Goal: Task Accomplishment & Management: Manage account settings

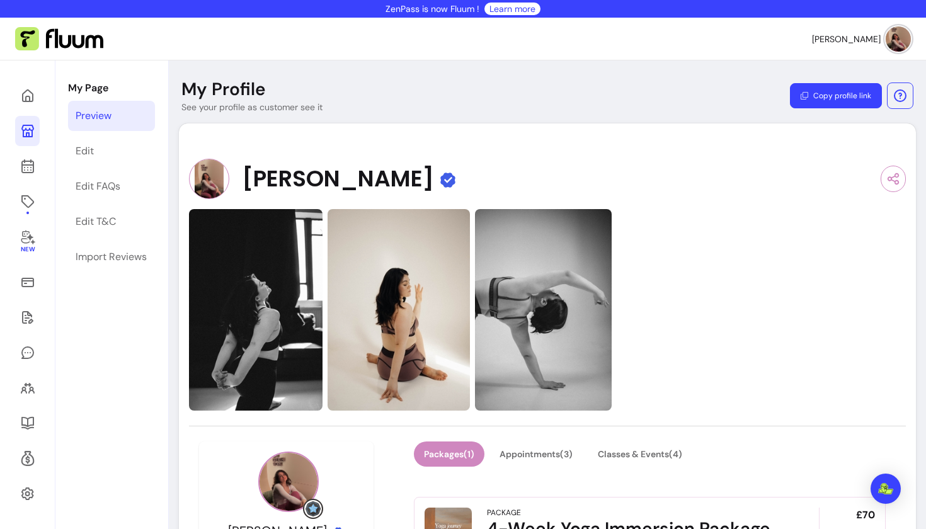
scroll to position [357, 0]
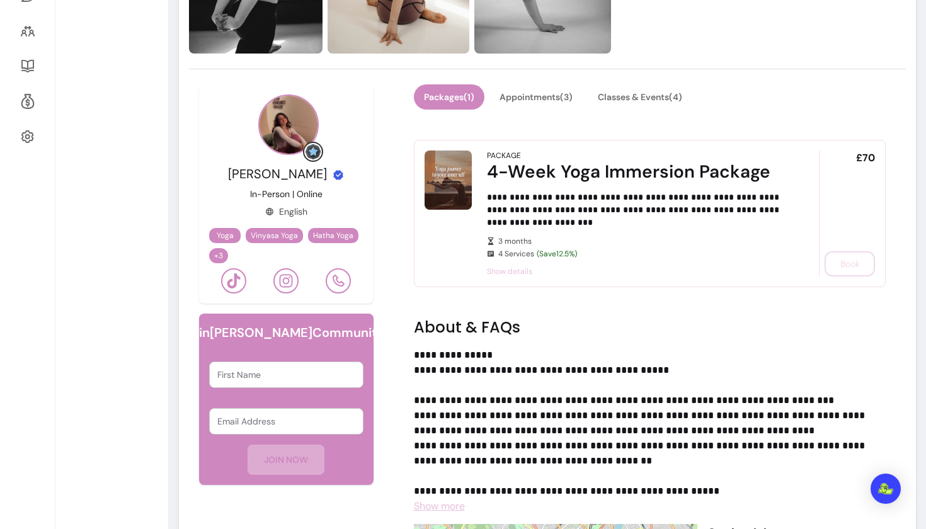
click at [562, 331] on h2 "About & FAQs" at bounding box center [650, 327] width 472 height 20
click at [561, 355] on p "**********" at bounding box center [645, 423] width 462 height 151
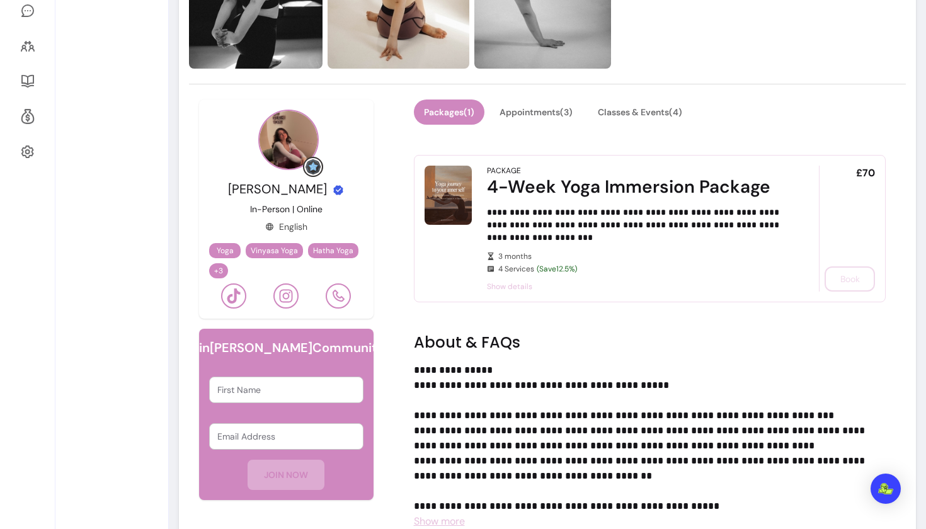
scroll to position [334, 0]
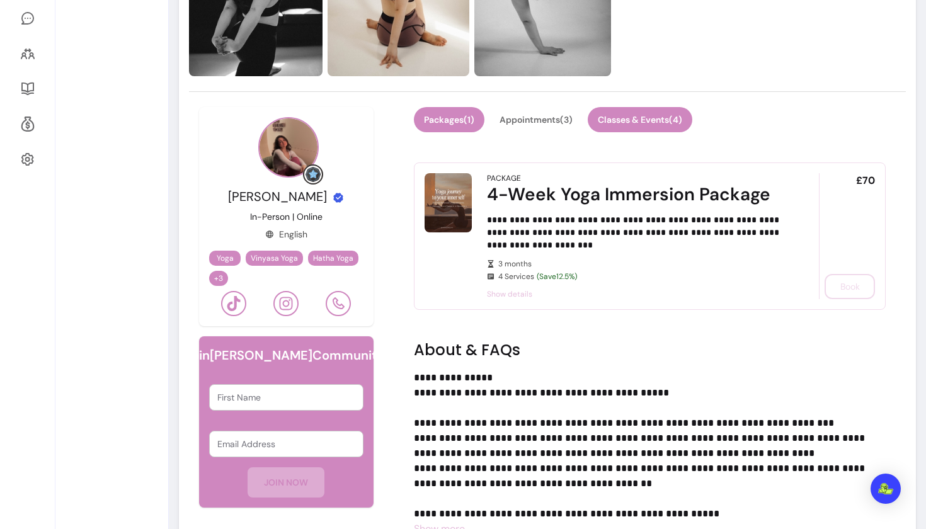
click at [646, 110] on button "Classes & Events ( 4 )" at bounding box center [640, 119] width 105 height 25
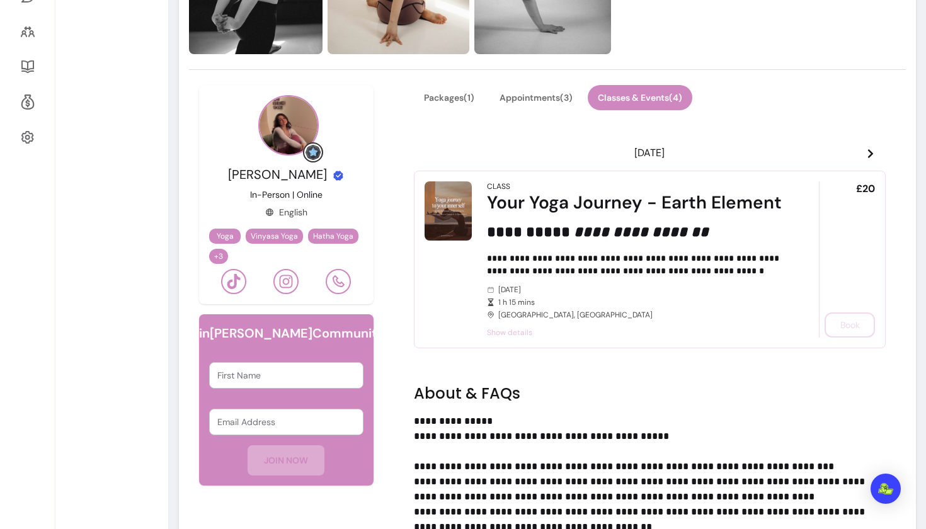
scroll to position [357, 0]
click at [875, 152] on icon at bounding box center [870, 153] width 10 height 10
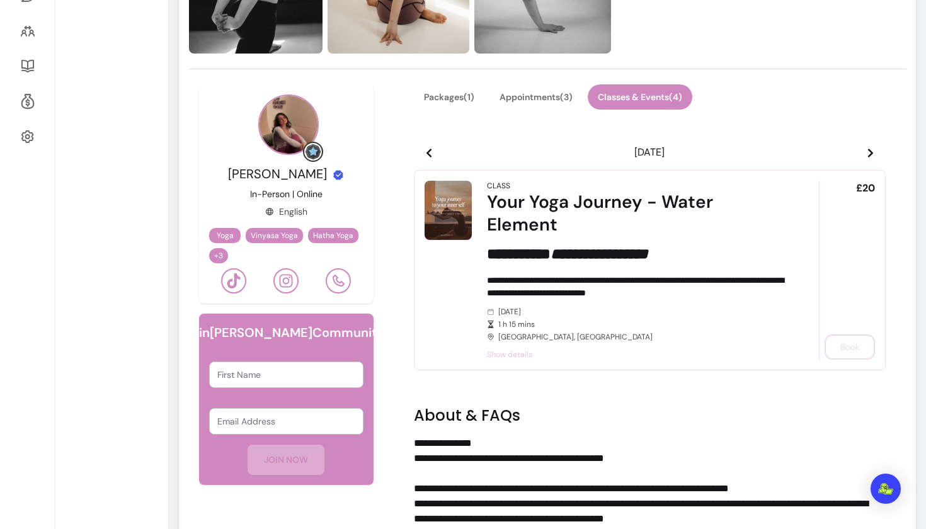
click at [869, 154] on icon at bounding box center [870, 153] width 10 height 10
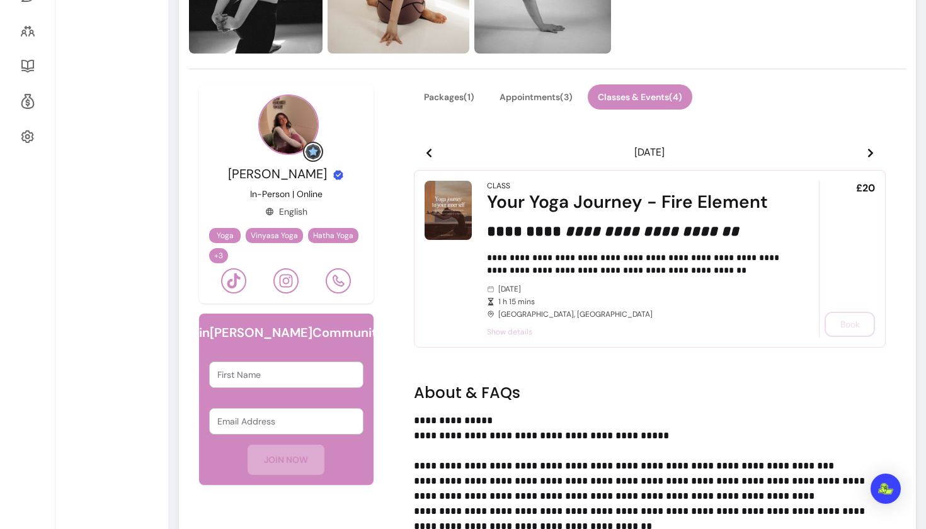
click at [869, 154] on icon at bounding box center [870, 153] width 10 height 10
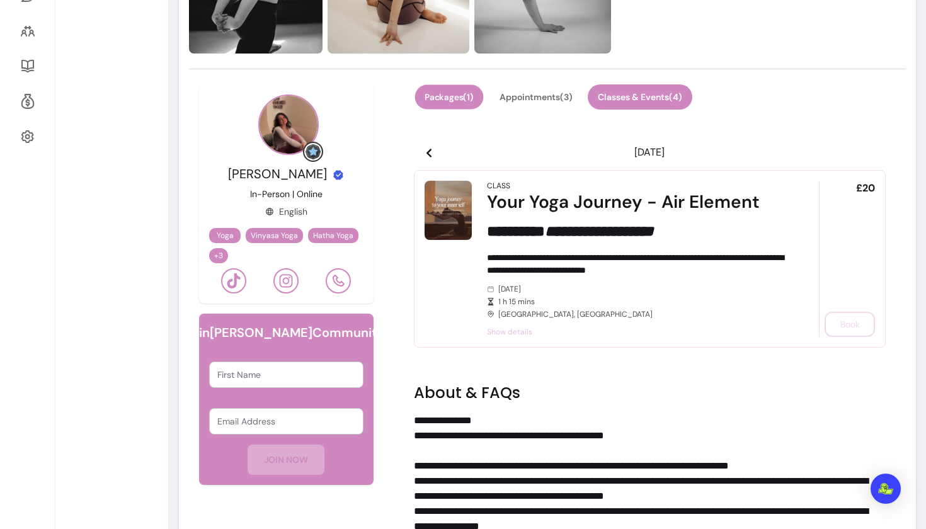
click at [433, 93] on button "Packages ( 1 )" at bounding box center [448, 97] width 69 height 25
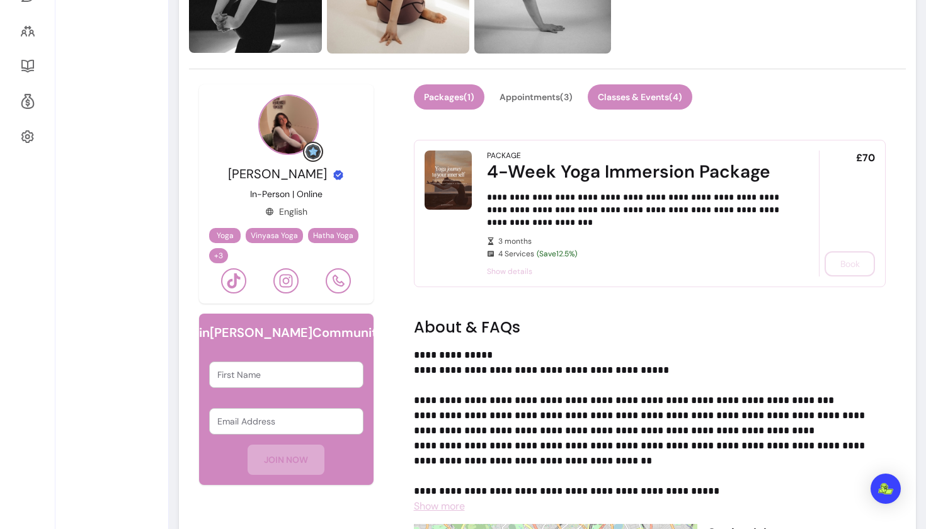
click at [641, 100] on button "Classes & Events ( 4 )" at bounding box center [640, 96] width 105 height 25
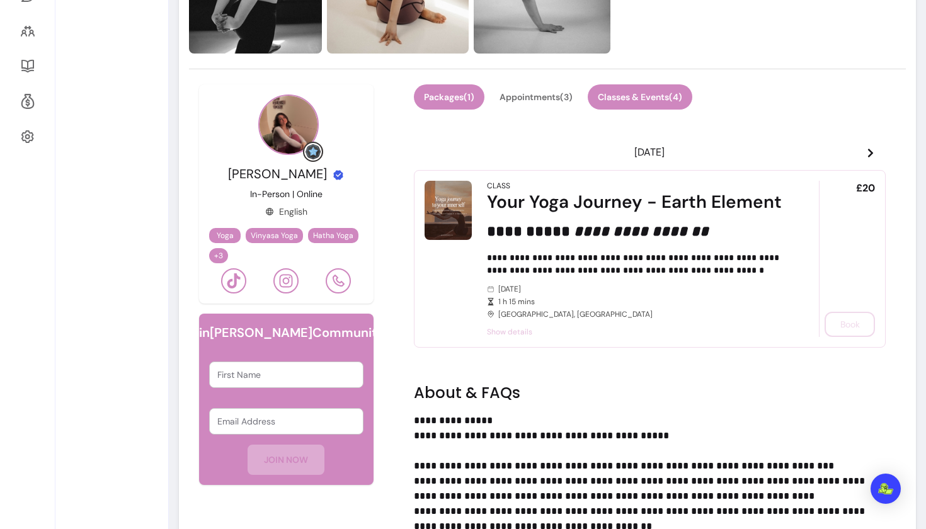
click at [452, 94] on button "Packages ( 1 )" at bounding box center [449, 96] width 71 height 25
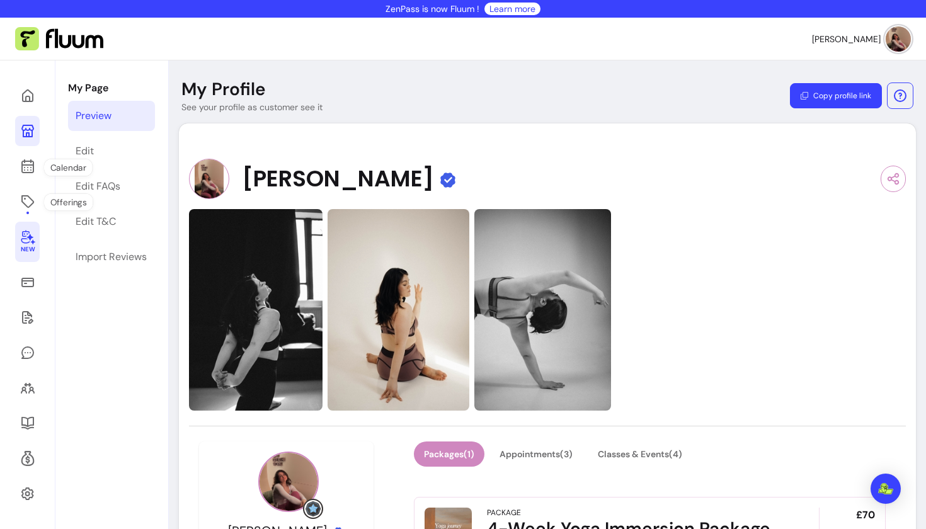
scroll to position [0, 0]
click at [33, 198] on icon at bounding box center [27, 201] width 15 height 15
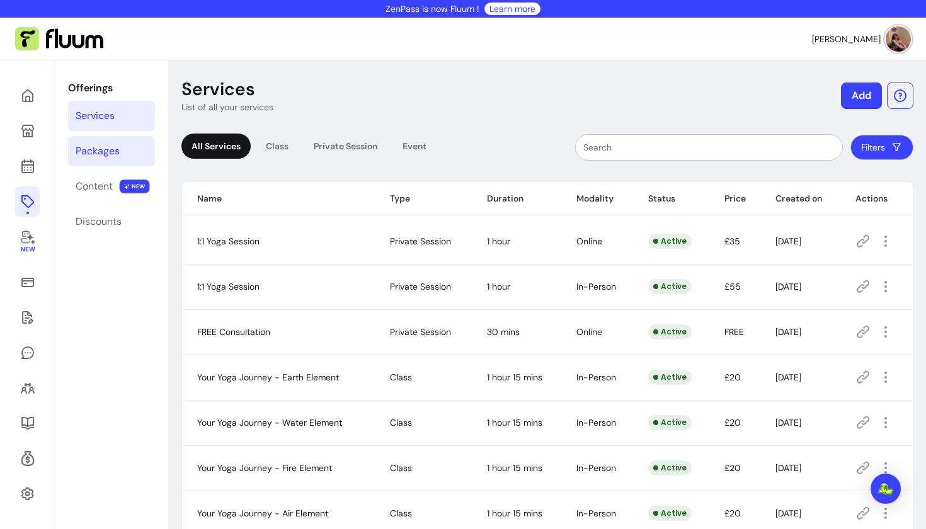
click at [100, 157] on div "Packages" at bounding box center [98, 151] width 44 height 15
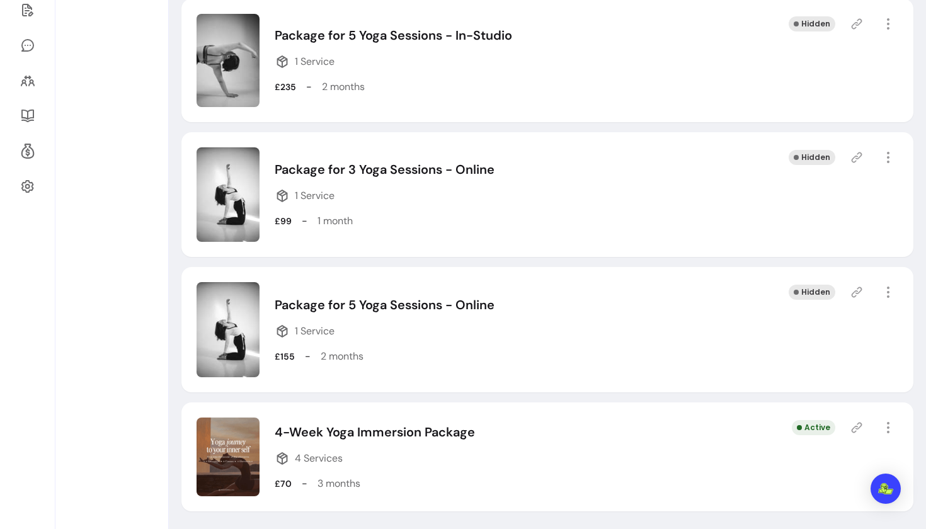
scroll to position [306, 0]
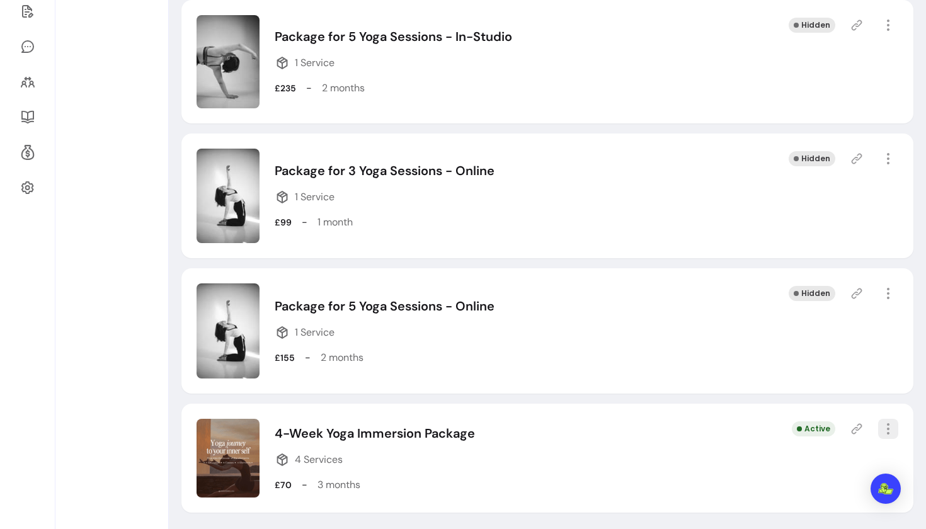
click at [891, 425] on icon "button" at bounding box center [888, 428] width 15 height 15
click at [889, 430] on icon "button" at bounding box center [888, 428] width 15 height 15
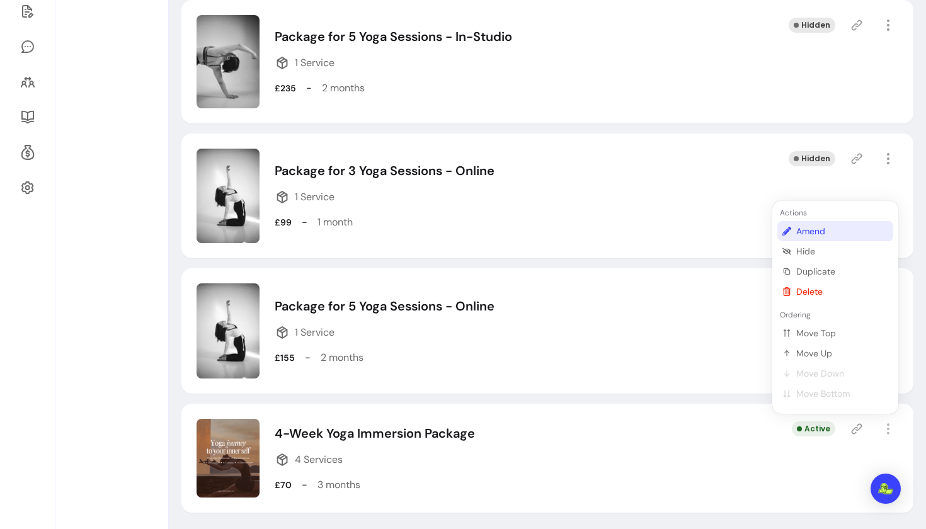
click at [800, 227] on span "Amend" at bounding box center [842, 231] width 92 height 13
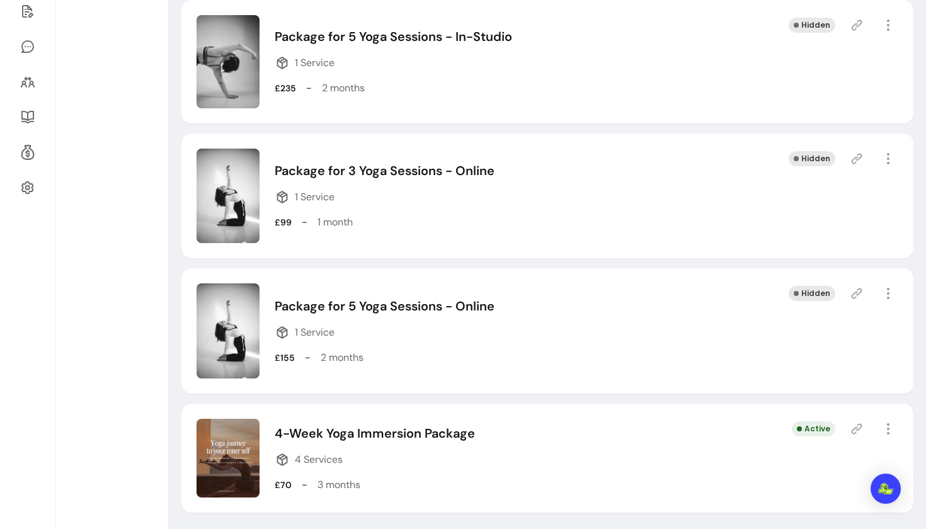
select select "***"
select select "******"
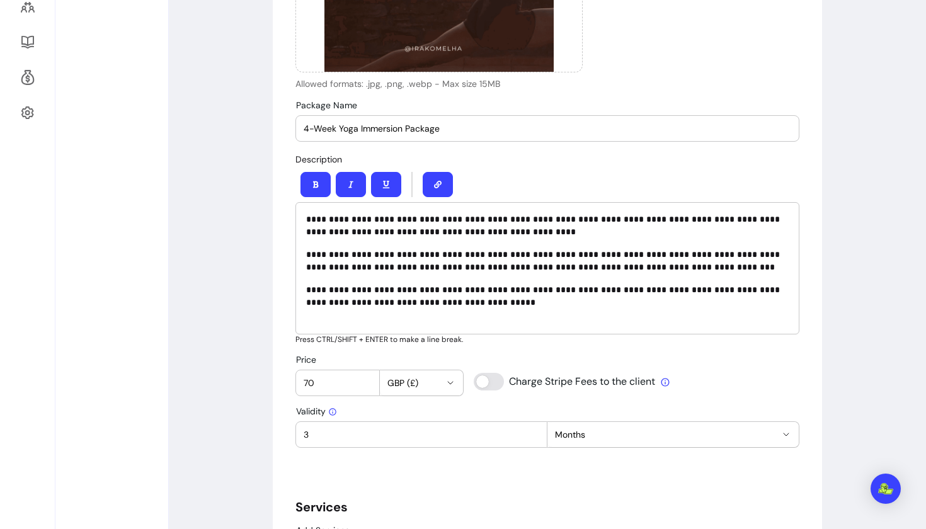
scroll to position [406, 0]
